Goal: Task Accomplishment & Management: Complete application form

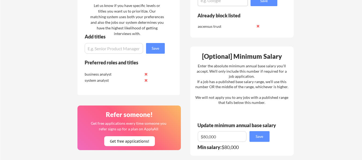
scroll to position [268, 0]
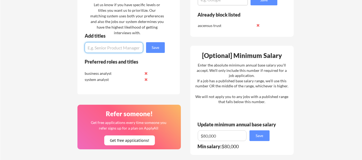
click at [123, 48] on input "input" at bounding box center [114, 47] width 58 height 11
drag, startPoint x: 112, startPoint y: 73, endPoint x: 84, endPoint y: 72, distance: 27.9
click at [84, 72] on div "business analyst" at bounding box center [116, 73] width 67 height 6
copy div "business analyst"
click at [96, 46] on input "input" at bounding box center [114, 47] width 58 height 11
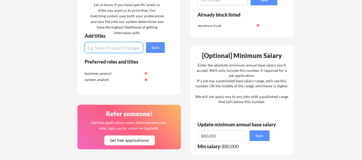
paste input "business analyst"
click at [104, 48] on input "input" at bounding box center [114, 47] width 58 height 11
type input "business operations analyst"
click at [153, 48] on button "Save" at bounding box center [155, 47] width 19 height 11
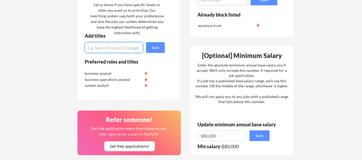
click at [106, 50] on input "input" at bounding box center [114, 47] width 58 height 11
click at [104, 49] on input "input" at bounding box center [114, 47] width 58 height 11
paste input "business analyst"
click at [104, 49] on input "input" at bounding box center [114, 47] width 58 height 11
click at [104, 48] on input "input" at bounding box center [114, 47] width 58 height 11
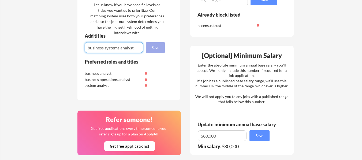
type input "business systems analyst"
click at [161, 49] on button "Save" at bounding box center [155, 47] width 19 height 11
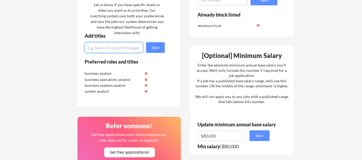
click at [107, 47] on input "input" at bounding box center [114, 47] width 58 height 11
paste input "Business Process Analyst"
type input "Business Process Analyst"
click at [154, 45] on button "Save" at bounding box center [155, 47] width 19 height 11
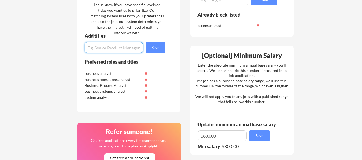
click at [146, 97] on button at bounding box center [146, 98] width 4 height 4
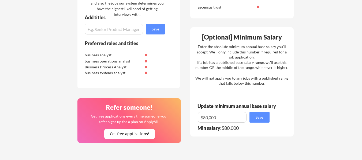
scroll to position [294, 0]
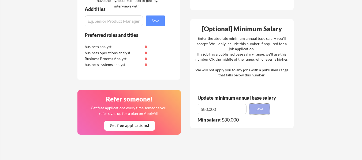
click at [265, 110] on button "Save" at bounding box center [259, 109] width 20 height 11
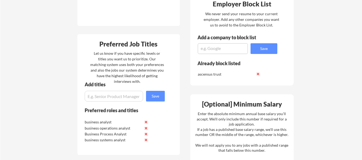
scroll to position [218, 0]
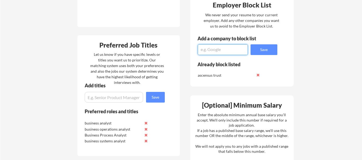
click at [215, 46] on textarea at bounding box center [222, 49] width 50 height 11
type textarea "[US_STATE] blue"
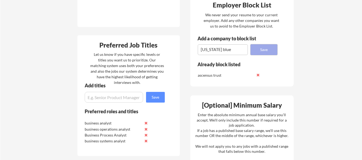
click at [265, 47] on button "Save" at bounding box center [263, 49] width 27 height 11
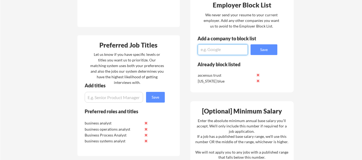
click at [212, 50] on textarea at bounding box center [222, 49] width 50 height 11
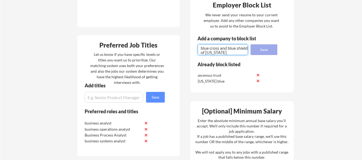
type textarea "blue cross and blue shield of [US_STATE]"
click at [264, 49] on button "Save" at bounding box center [263, 49] width 27 height 11
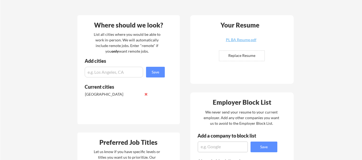
scroll to position [111, 0]
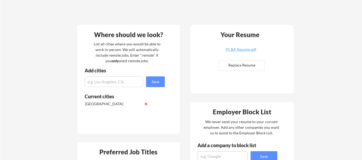
click at [111, 80] on input "input" at bounding box center [114, 82] width 58 height 11
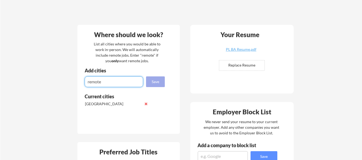
type input "remote"
click at [153, 82] on button "Save" at bounding box center [155, 82] width 19 height 11
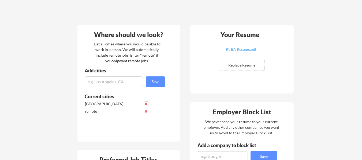
drag, startPoint x: 147, startPoint y: 103, endPoint x: 160, endPoint y: 106, distance: 13.1
click at [148, 103] on button at bounding box center [146, 104] width 4 height 4
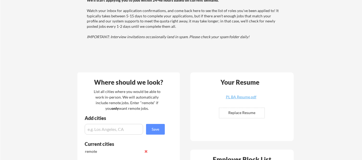
scroll to position [0, 0]
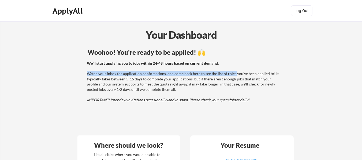
drag, startPoint x: 88, startPoint y: 75, endPoint x: 243, endPoint y: 71, distance: 155.0
click at [235, 71] on div "We'll start applying you to jobs within 24-48 hours based on current demand. Wa…" at bounding box center [183, 82] width 193 height 42
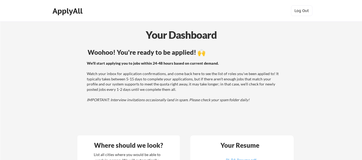
click at [268, 77] on div "We'll start applying you to jobs within 24-48 hours based on current demand. Wa…" at bounding box center [183, 82] width 193 height 42
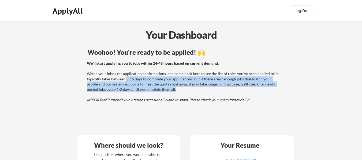
drag, startPoint x: 130, startPoint y: 80, endPoint x: 162, endPoint y: 88, distance: 32.5
click at [162, 88] on div "We'll start applying you to jobs within 24-48 hours based on current demand. Wa…" at bounding box center [183, 82] width 193 height 42
click at [279, 90] on div "We'll start applying you to jobs within 24-48 hours based on current demand. Wa…" at bounding box center [183, 82] width 193 height 42
